Goal: Navigation & Orientation: Find specific page/section

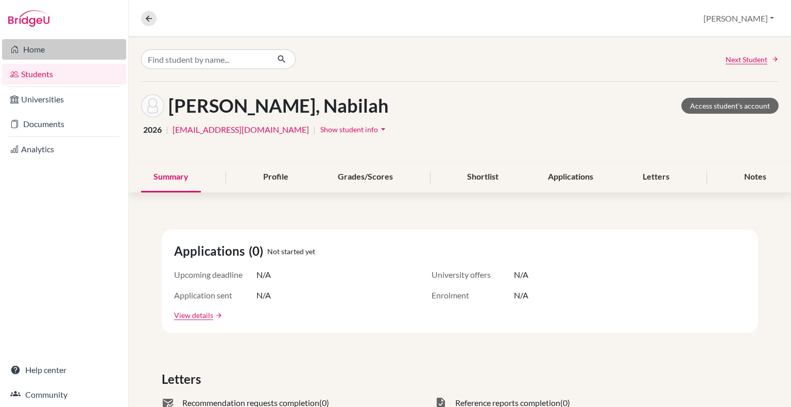
click at [47, 52] on link "Home" at bounding box center [64, 49] width 124 height 21
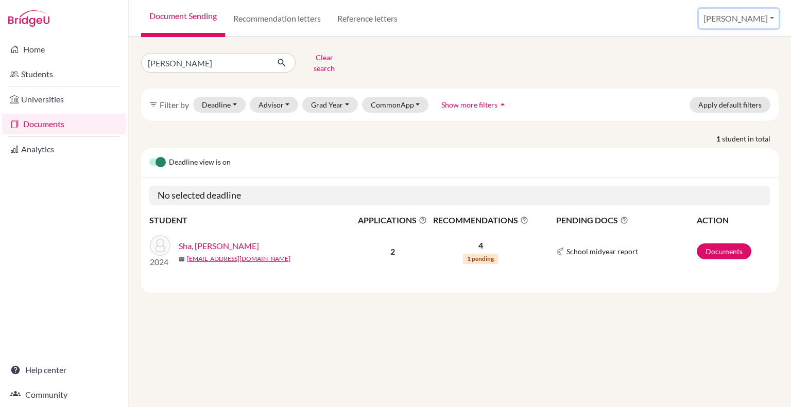
click at [765, 16] on button "[PERSON_NAME]" at bounding box center [739, 19] width 80 height 20
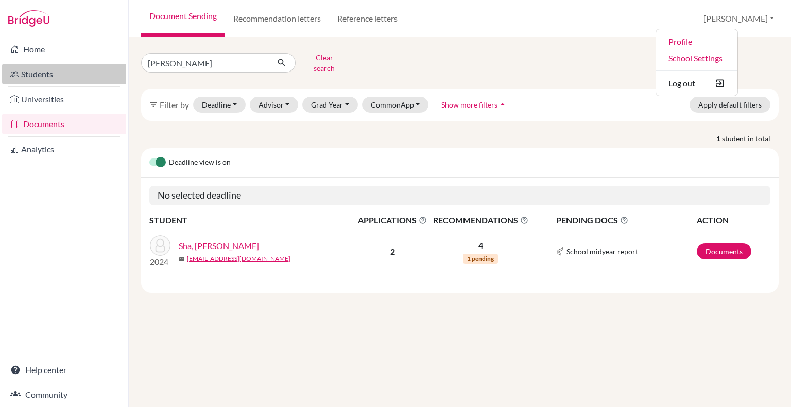
click at [48, 77] on link "Students" at bounding box center [64, 74] width 124 height 21
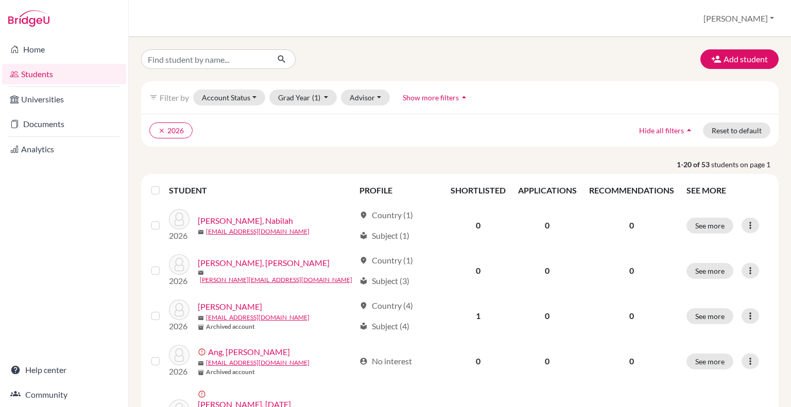
click at [39, 73] on link "Students" at bounding box center [64, 74] width 124 height 21
